Goal: Book appointment/travel/reservation

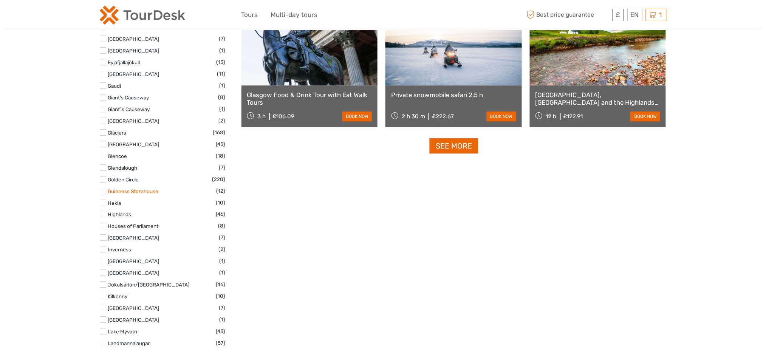
select select
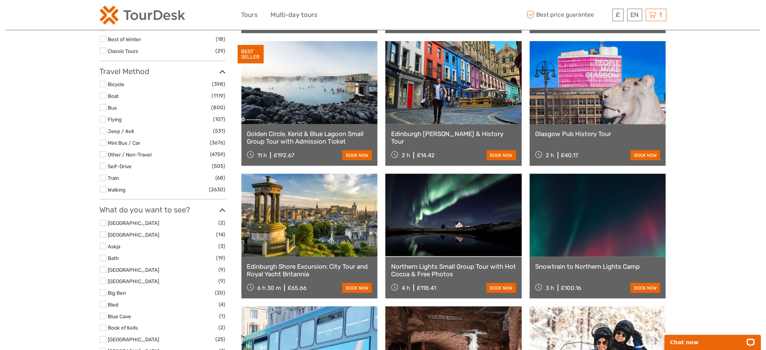
scroll to position [11, 0]
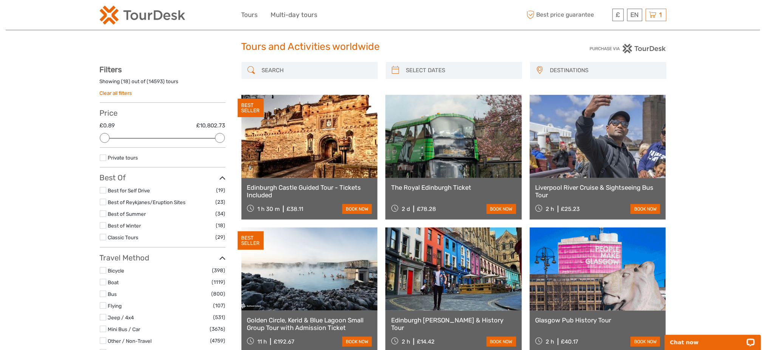
click at [297, 66] on input "search" at bounding box center [316, 70] width 115 height 13
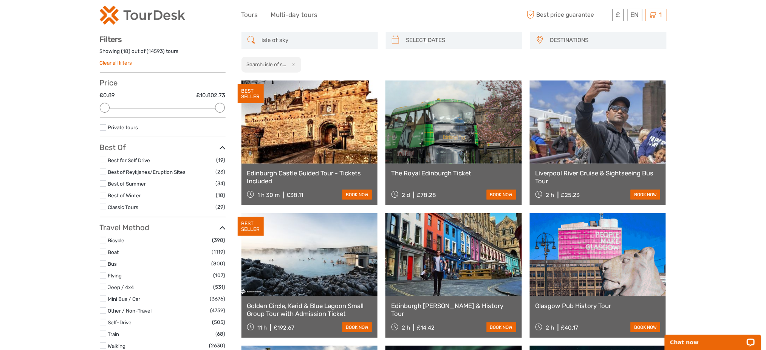
scroll to position [43, 0]
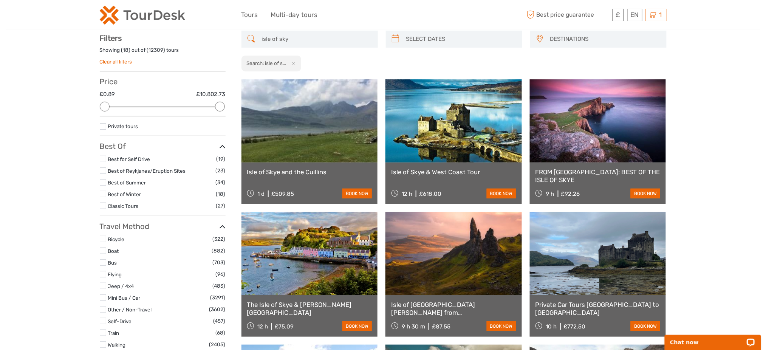
type input "isle of sky"
click at [450, 147] on link at bounding box center [454, 120] width 136 height 83
